Goal: Task Accomplishment & Management: Manage account settings

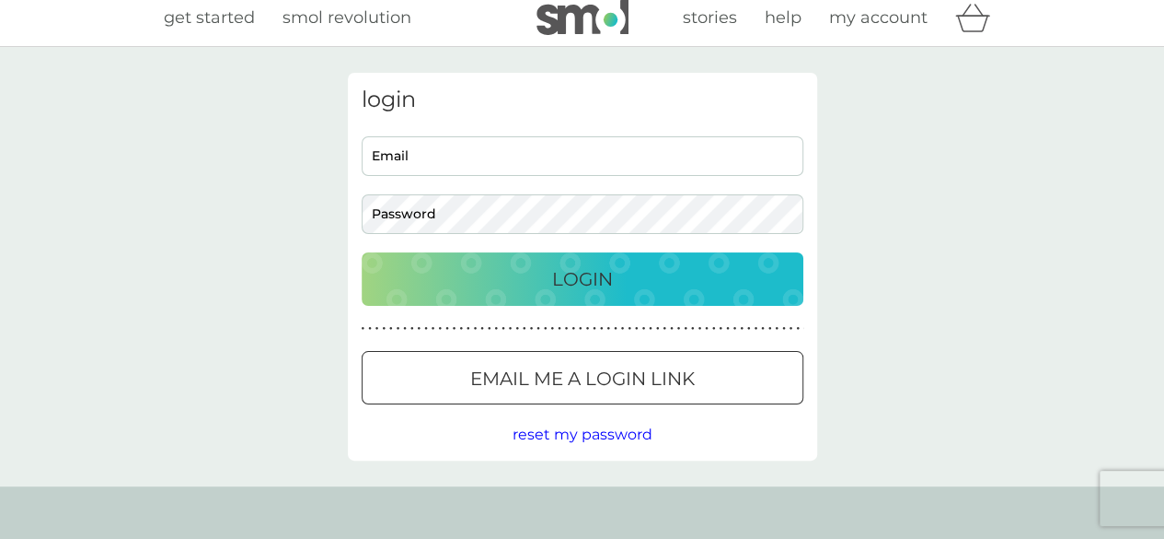
type input "[EMAIL_ADDRESS][DOMAIN_NAME]"
click at [573, 272] on p "Login" at bounding box center [582, 278] width 61 height 29
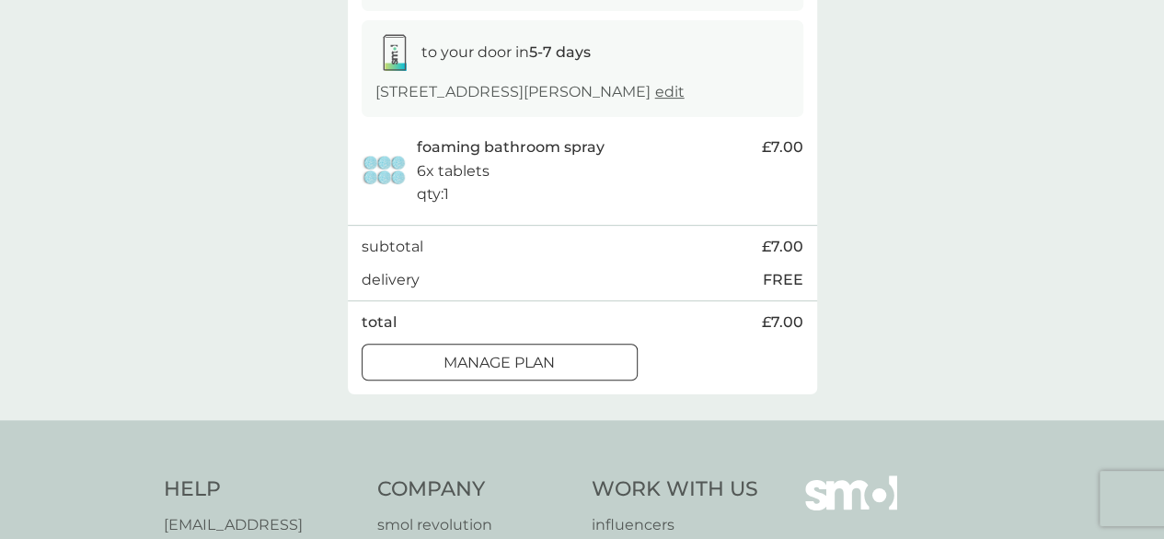
scroll to position [310, 0]
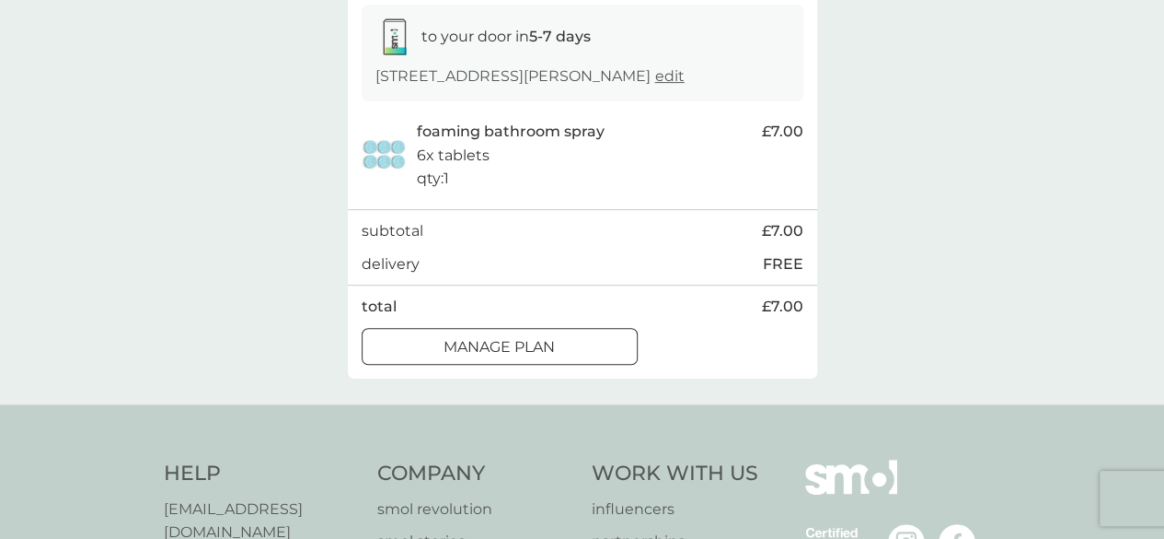
click at [536, 359] on p "Manage plan" at bounding box center [499, 347] width 111 height 24
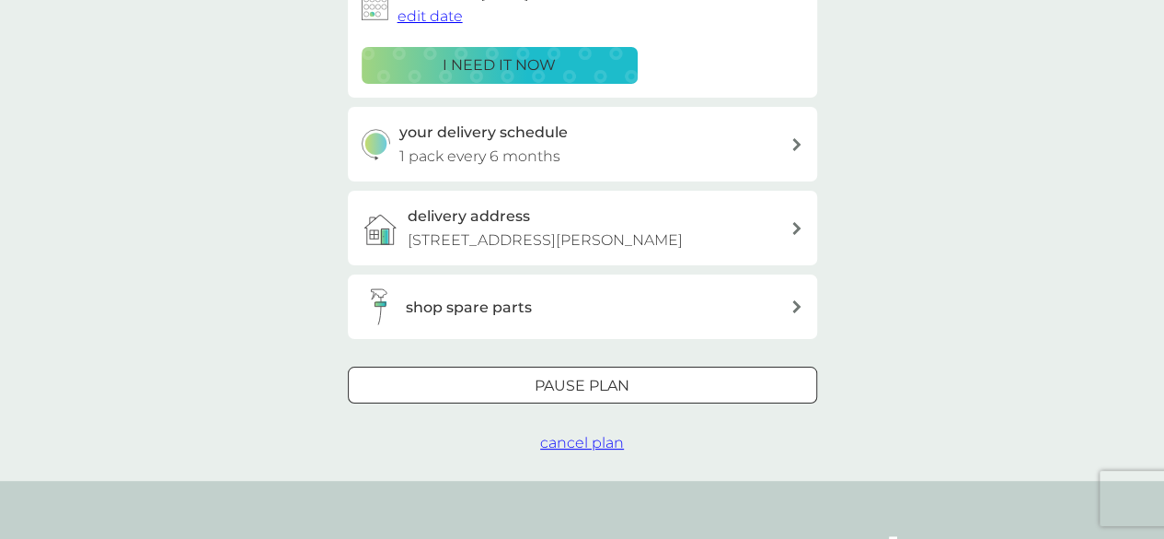
scroll to position [346, 0]
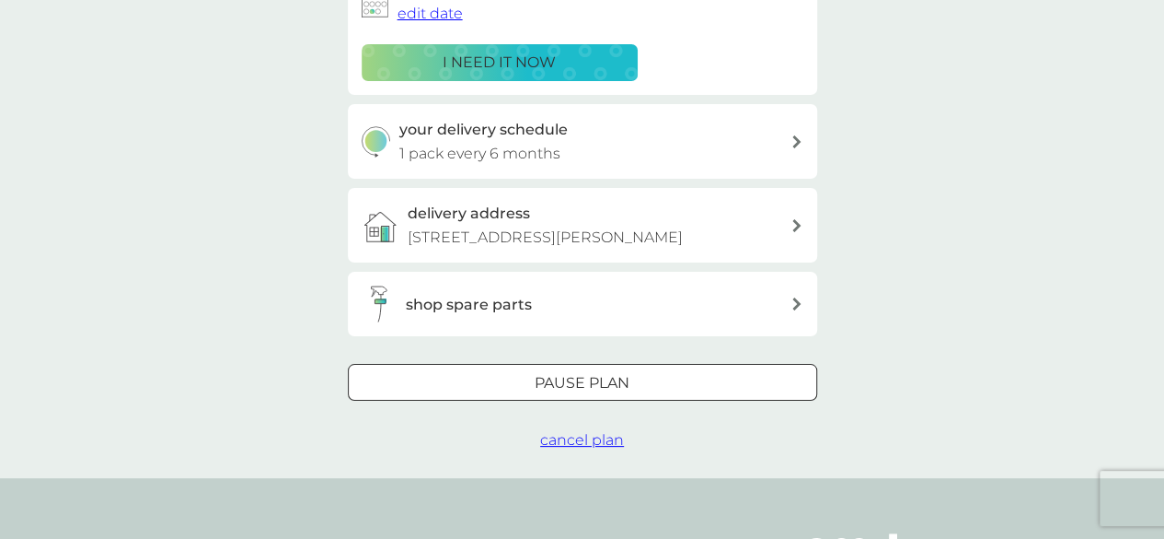
click at [614, 393] on div at bounding box center [583, 383] width 66 height 19
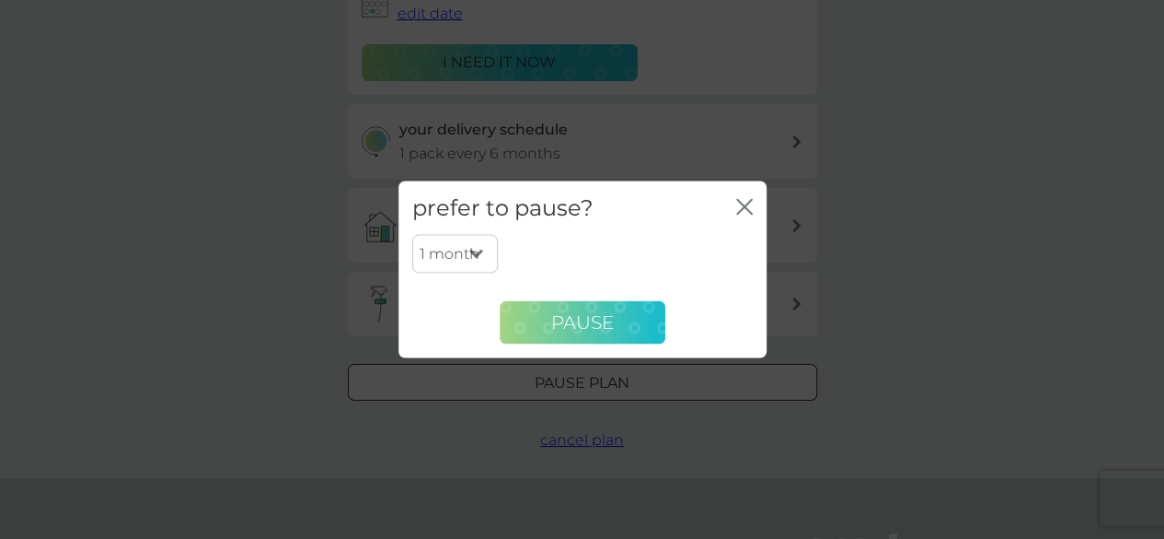
click at [599, 319] on span "Pause" at bounding box center [582, 322] width 63 height 22
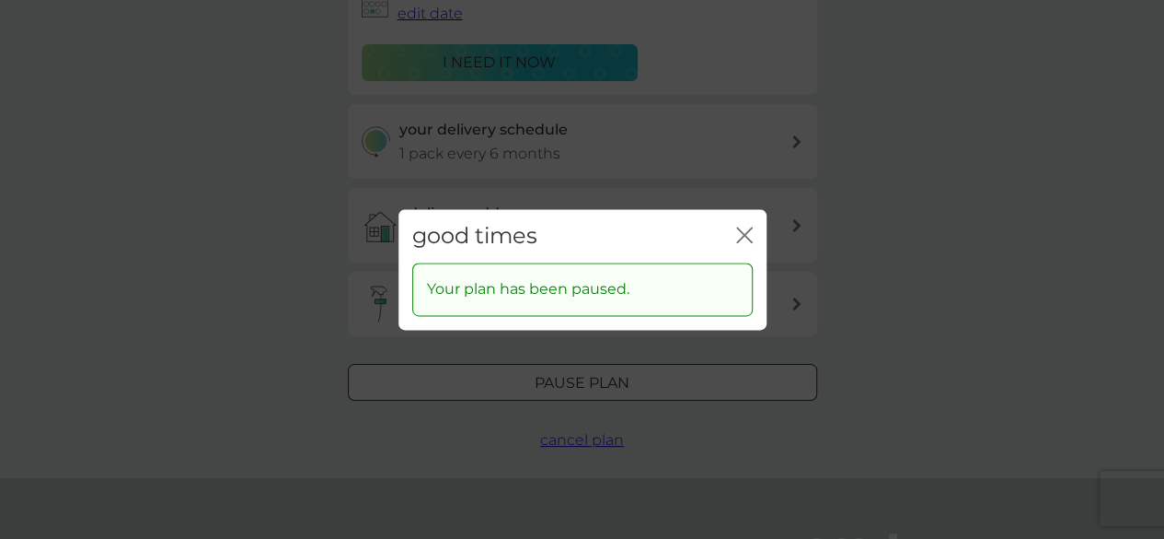
click at [748, 236] on icon "close" at bounding box center [744, 234] width 17 height 17
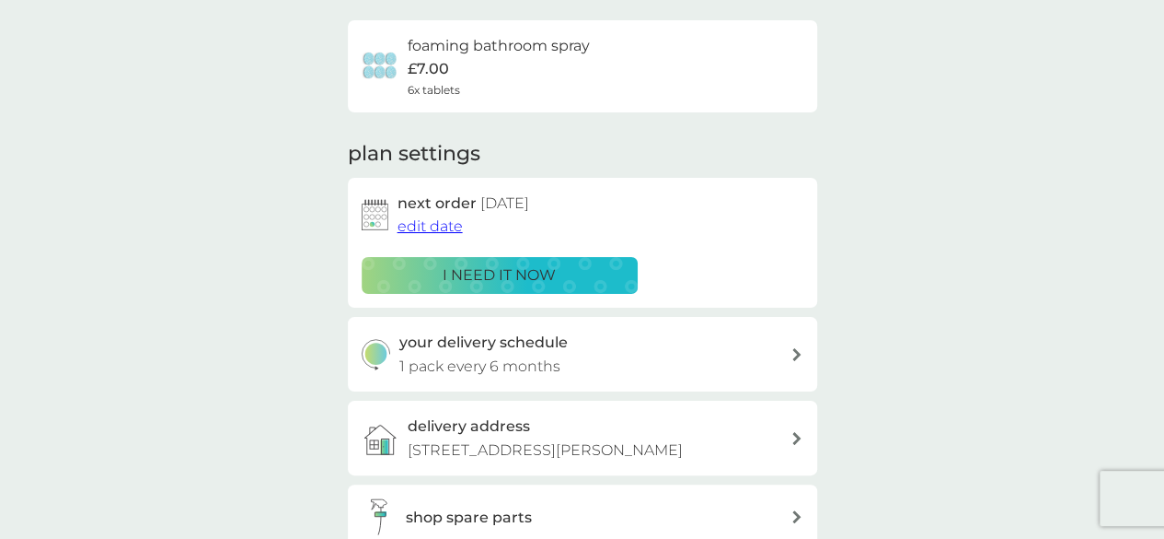
scroll to position [0, 0]
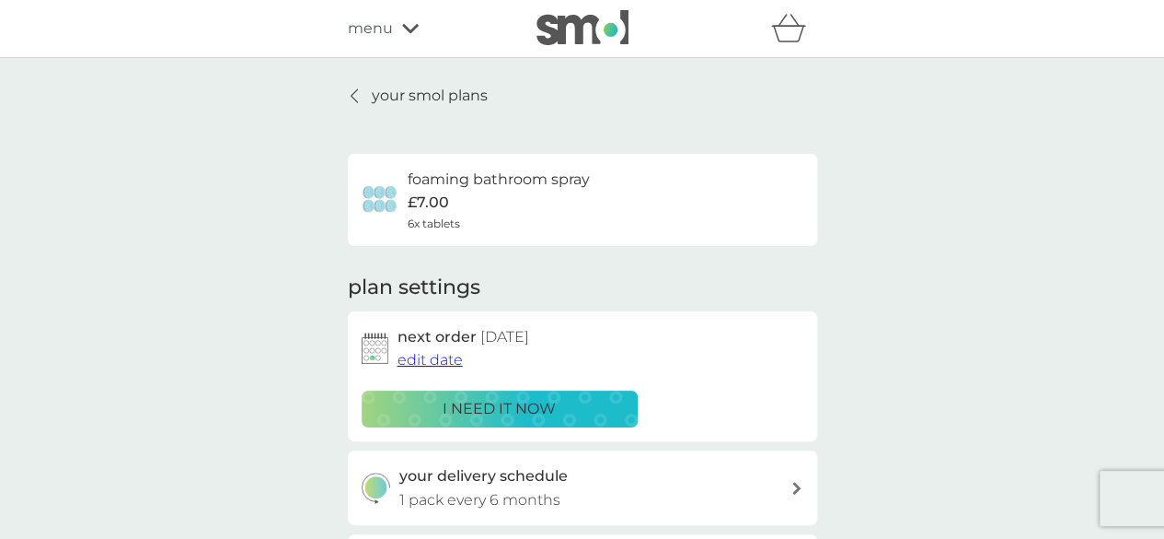
click at [433, 89] on p "your smol plans" at bounding box center [430, 96] width 116 height 24
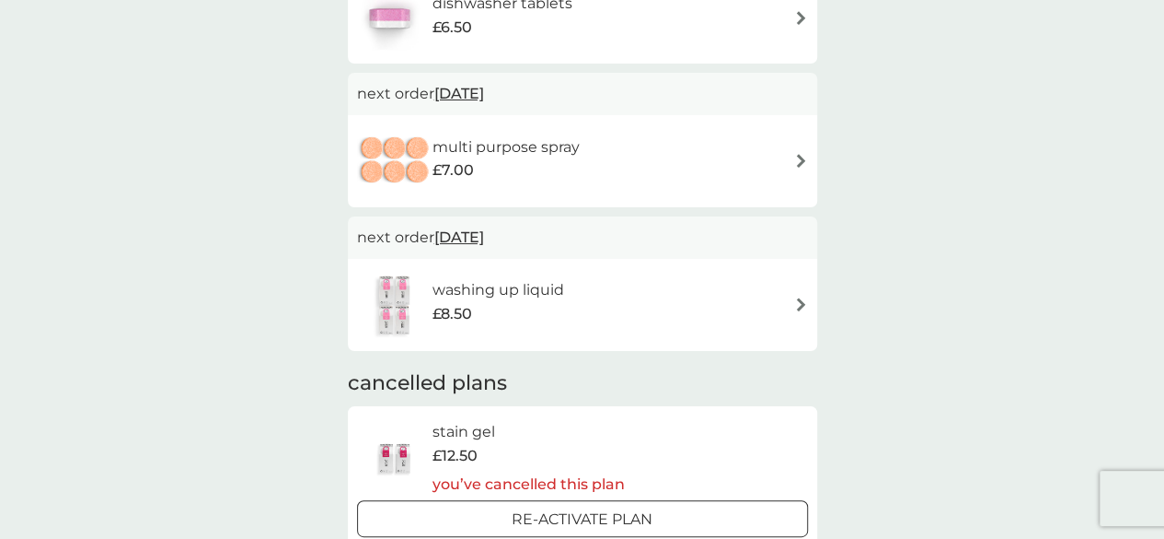
scroll to position [1011, 0]
click at [796, 299] on img at bounding box center [801, 302] width 14 height 14
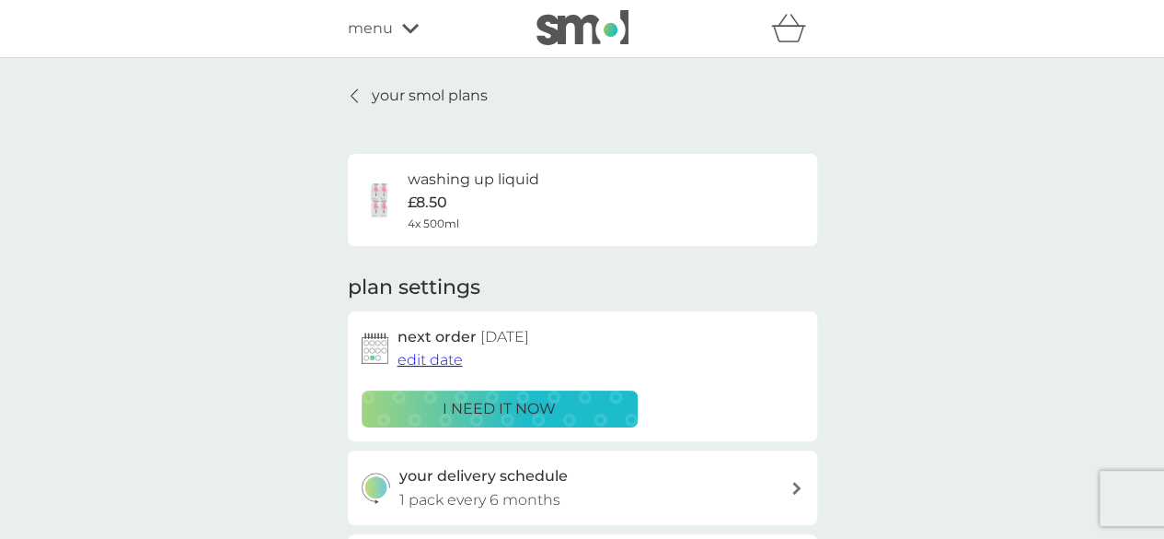
click at [576, 413] on div "i need it now" at bounding box center [500, 409] width 252 height 24
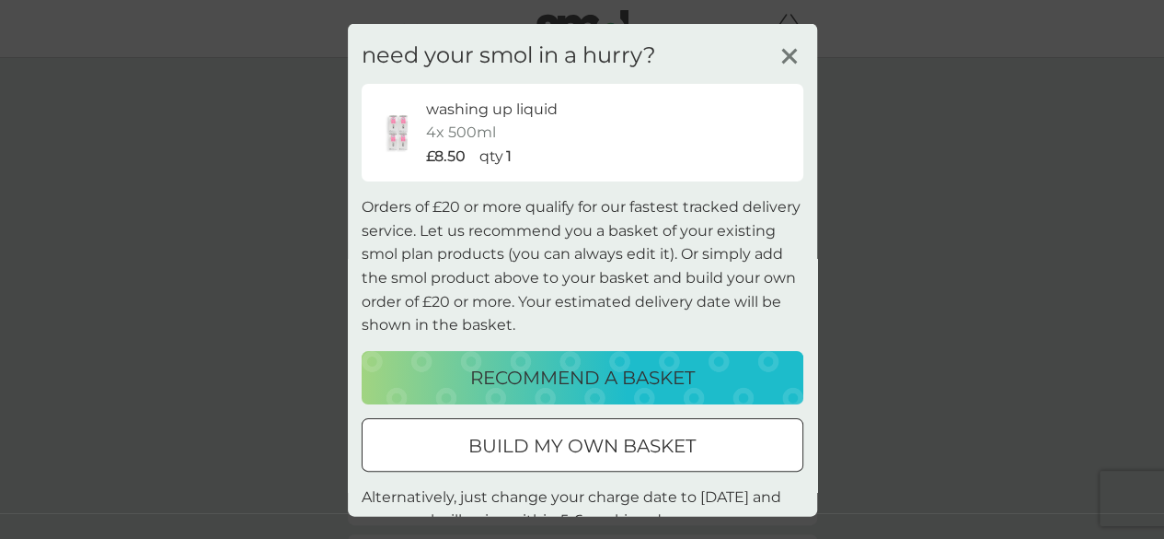
scroll to position [57, 0]
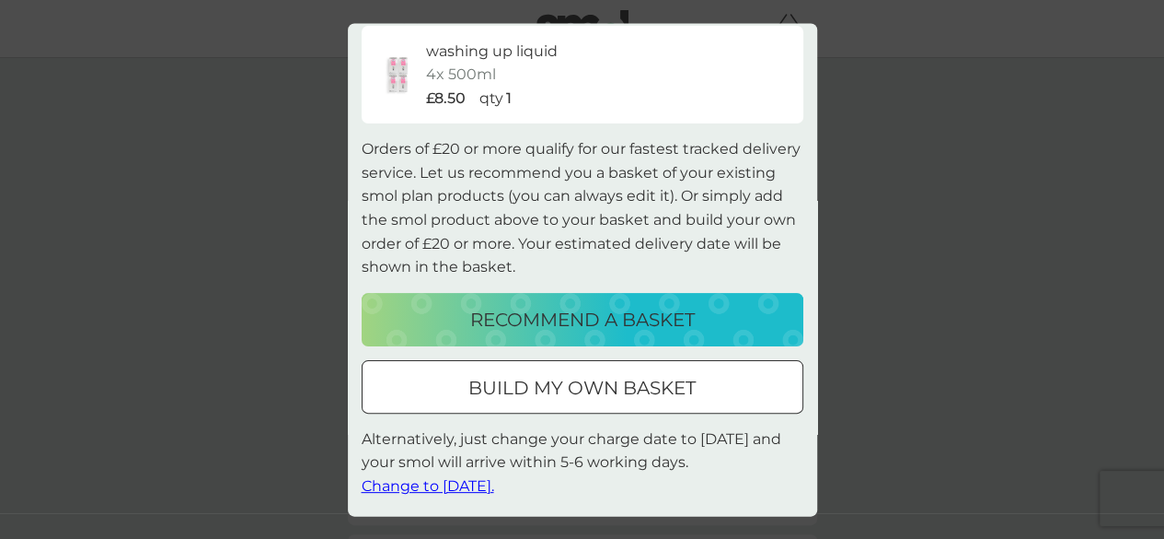
click at [492, 486] on span "Change to tomorrow." at bounding box center [428, 486] width 133 height 17
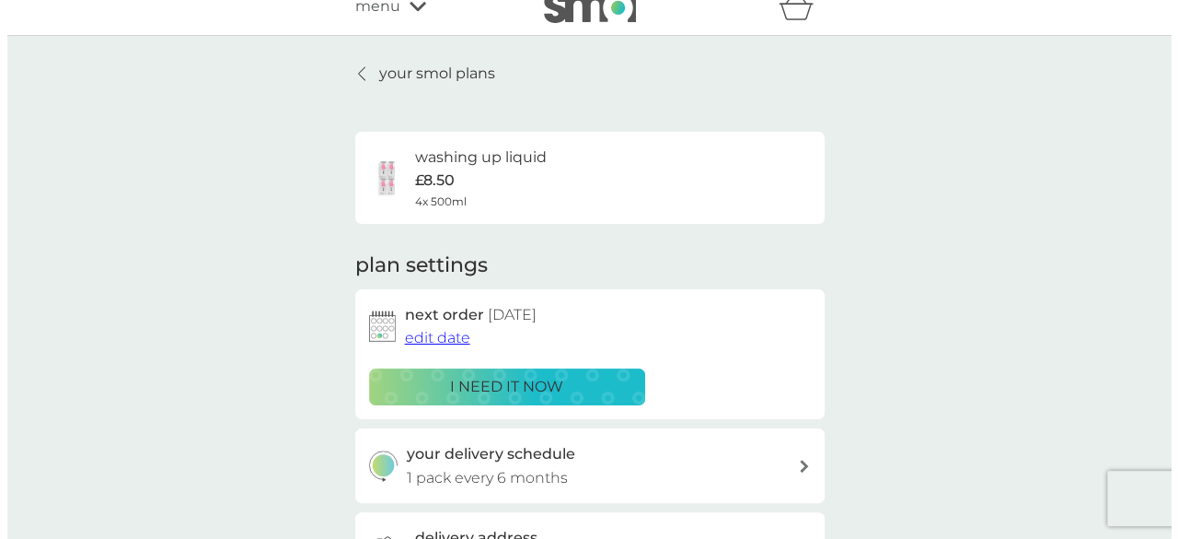
scroll to position [0, 0]
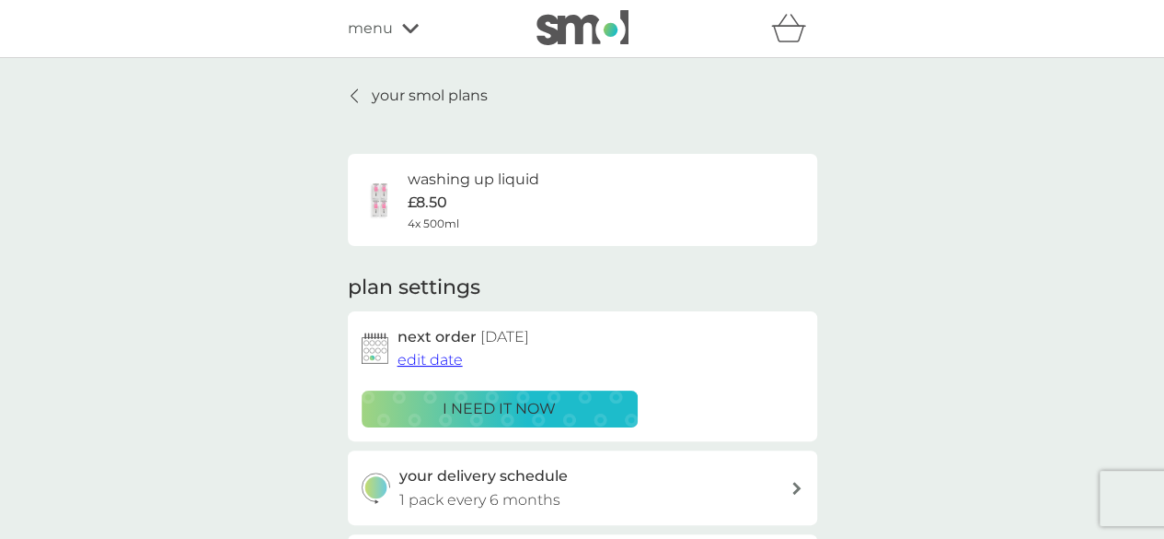
click at [403, 28] on icon at bounding box center [410, 28] width 17 height 9
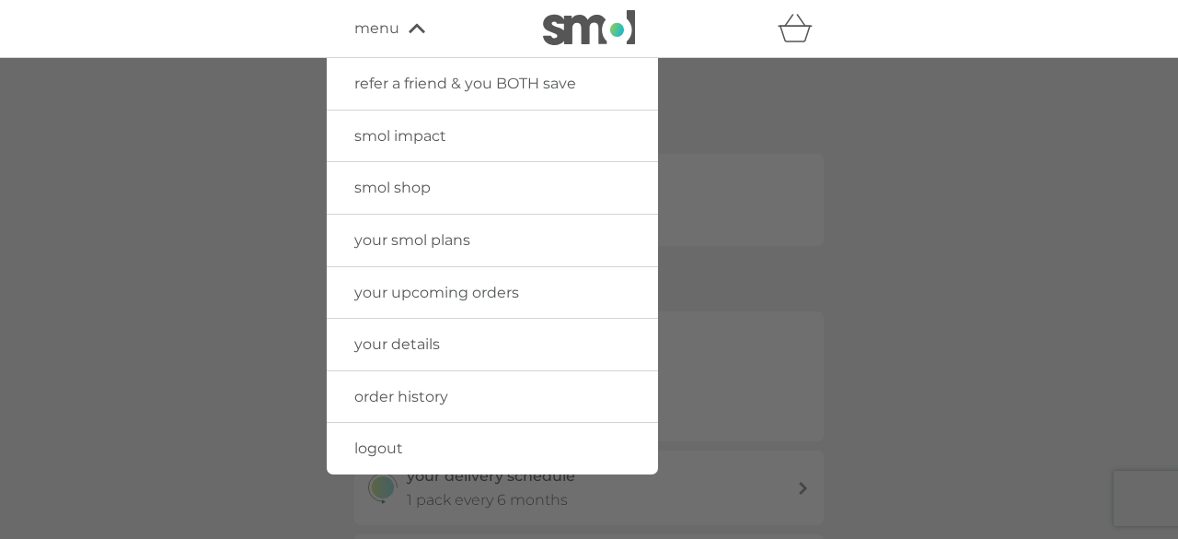
click at [387, 441] on span "logout" at bounding box center [378, 447] width 49 height 17
